Goal: Task Accomplishment & Management: Use online tool/utility

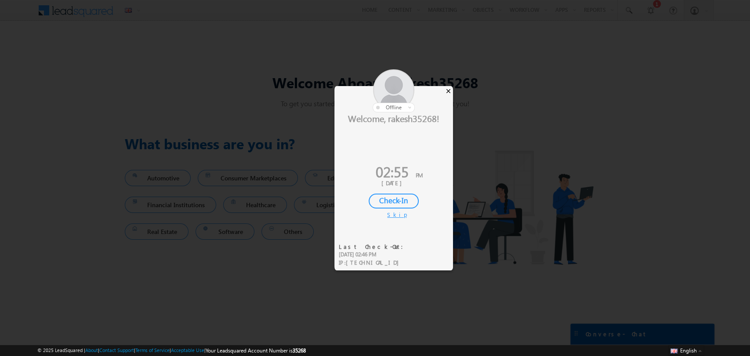
click at [450, 94] on div "×" at bounding box center [448, 91] width 9 height 10
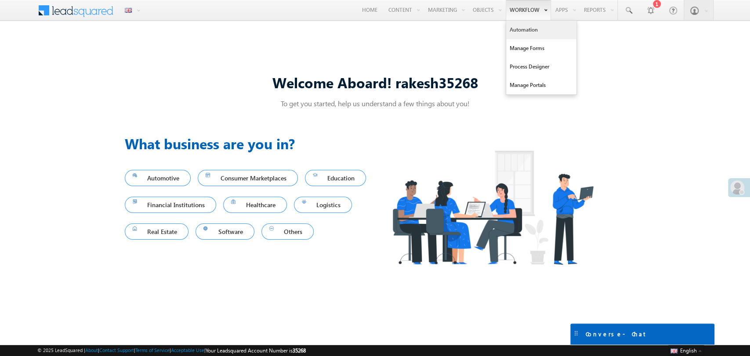
click at [523, 31] on link "Automation" at bounding box center [541, 30] width 70 height 18
